Goal: Check status: Check status

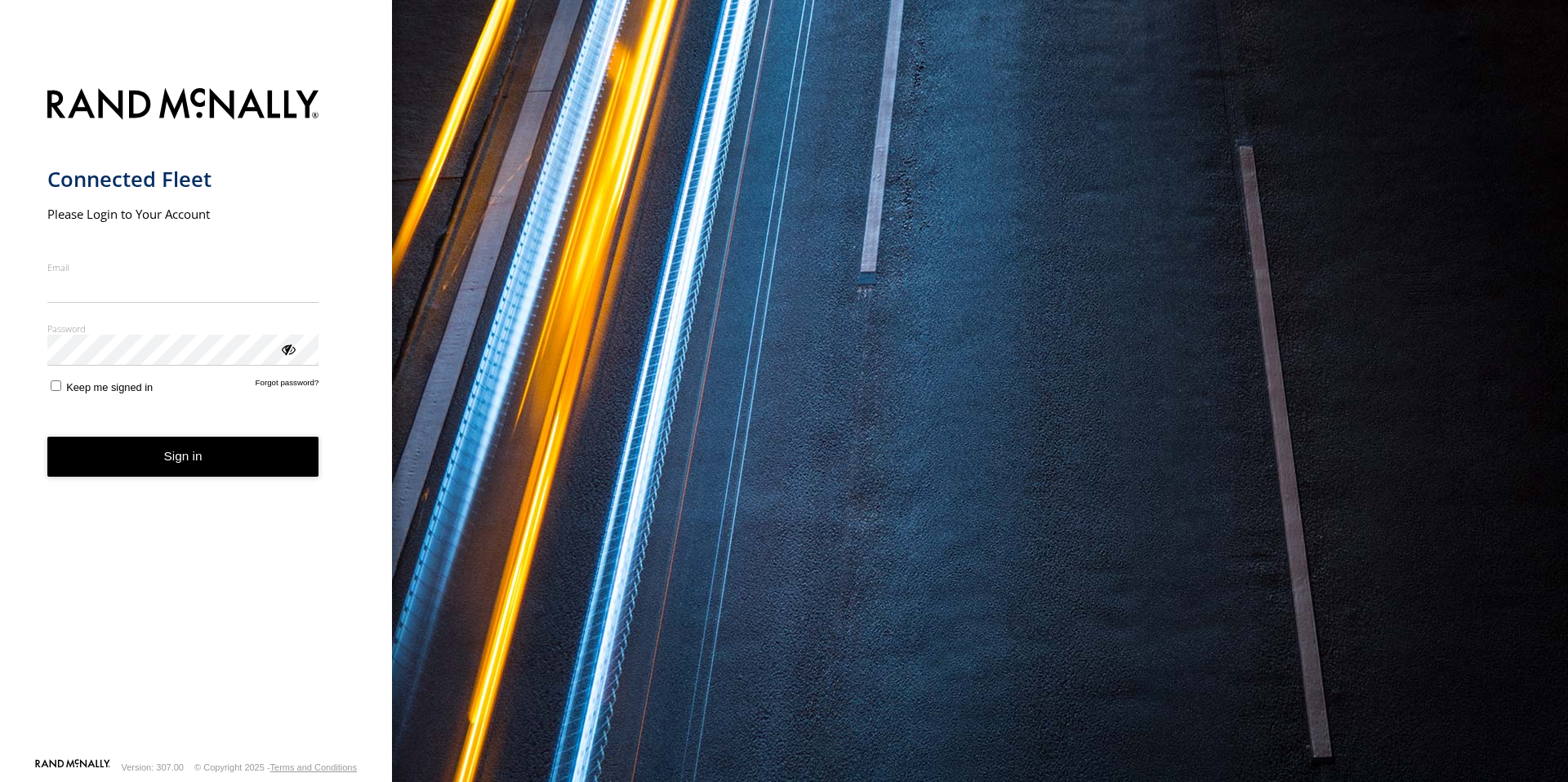
click at [166, 280] on input "Email" at bounding box center [183, 288] width 272 height 29
type input "**********"
click at [181, 459] on button "Sign in" at bounding box center [183, 457] width 272 height 40
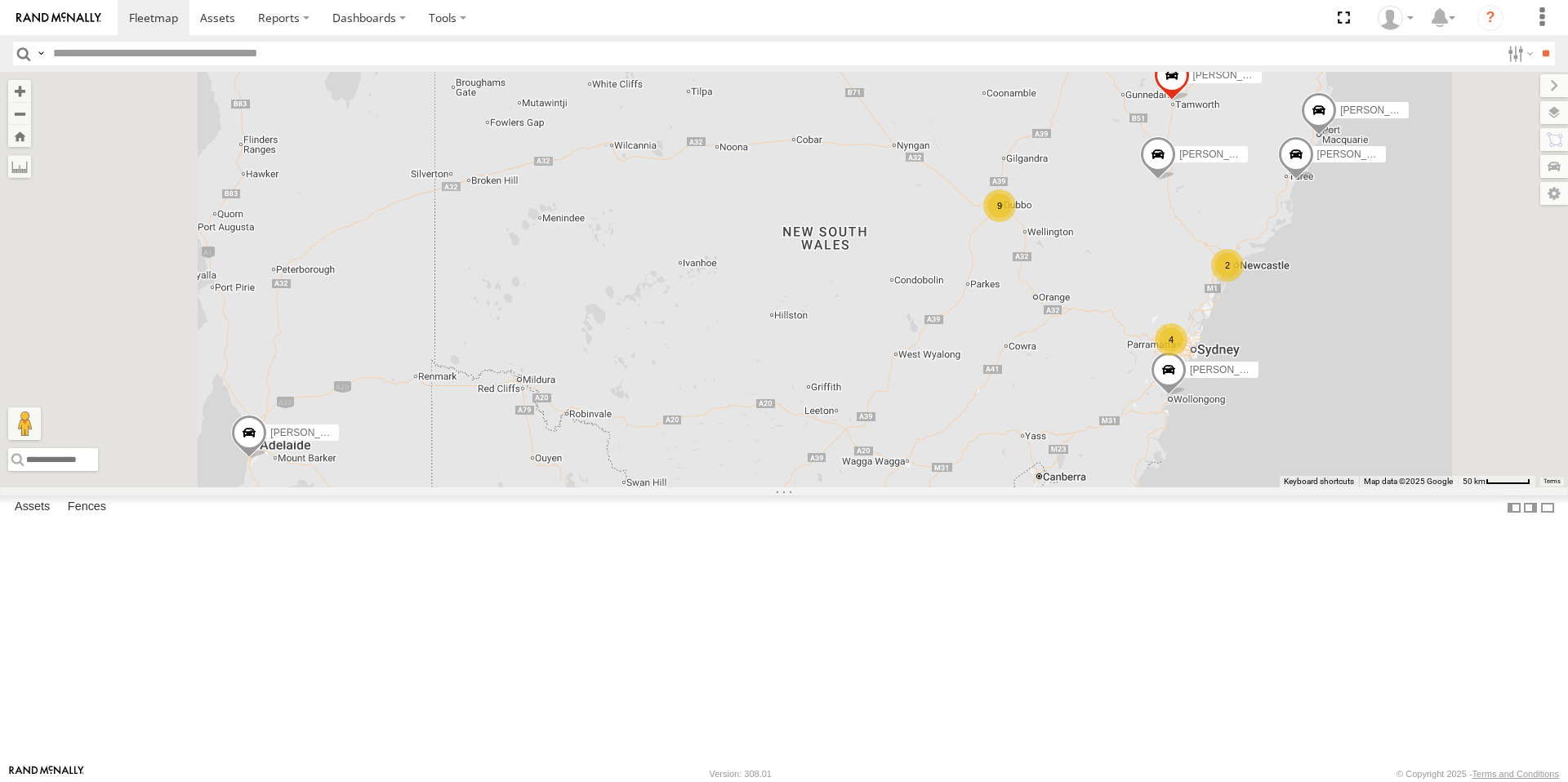
click at [1016, 222] on div "9" at bounding box center [1000, 205] width 32 height 32
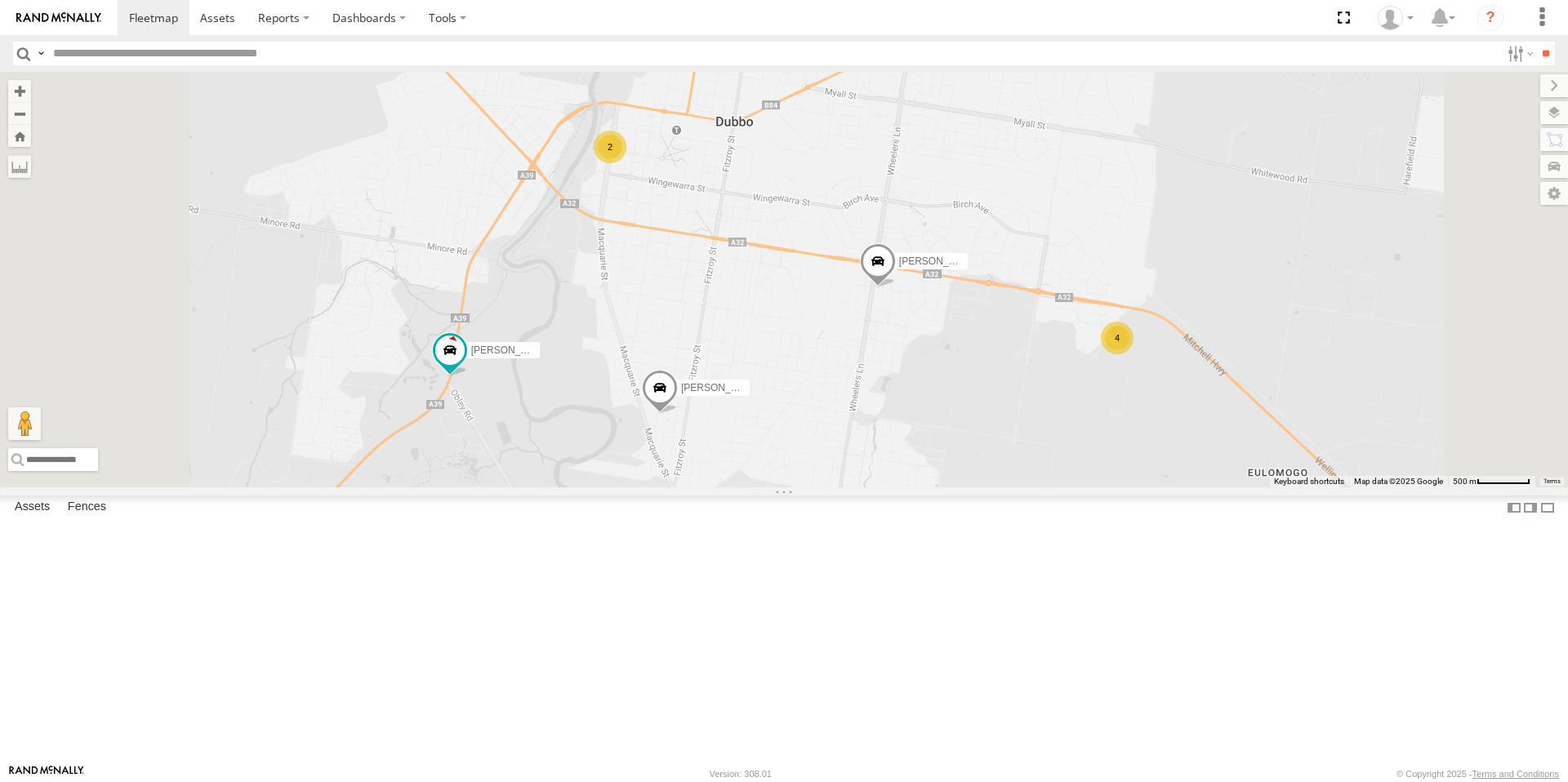
click at [1133, 354] on div "4" at bounding box center [1117, 338] width 32 height 32
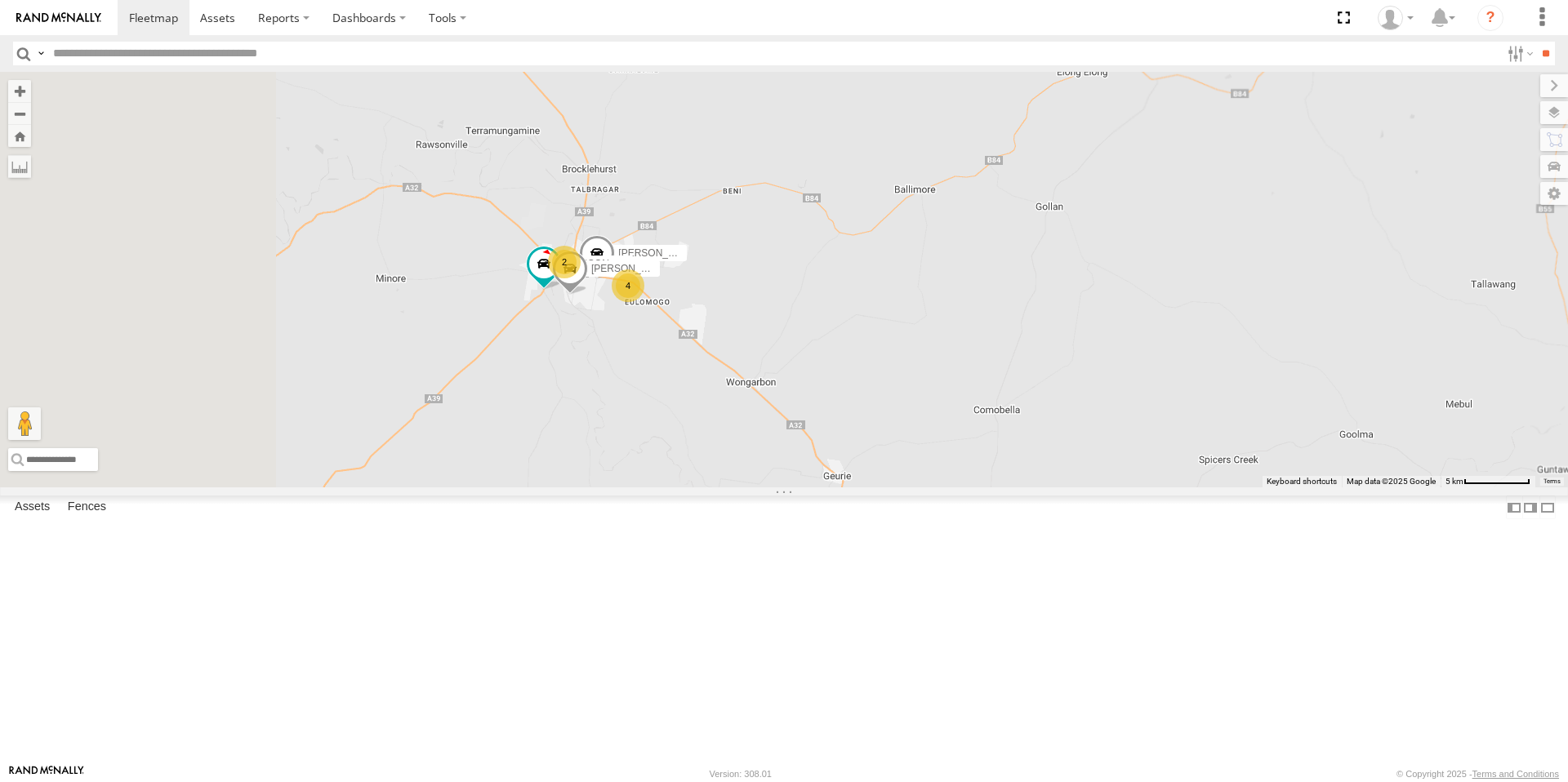
drag, startPoint x: 549, startPoint y: 169, endPoint x: 714, endPoint y: 283, distance: 200.6
click at [783, 328] on div "[PERSON_NAME] - NEW ute [PERSON_NAME] [PERSON_NAME] [PERSON_NAME] [PERSON_NAME]…" at bounding box center [784, 279] width 1568 height 416
